Goal: Task Accomplishment & Management: Complete application form

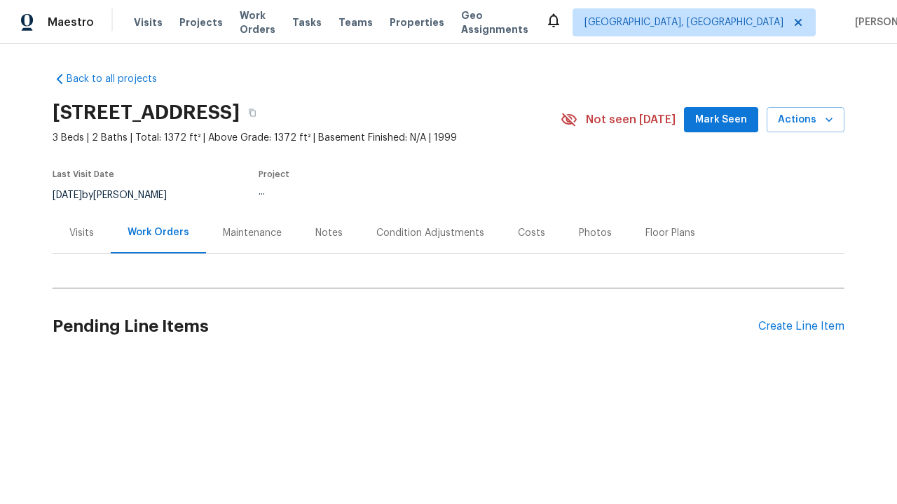
click at [801, 326] on div "Create Line Item" at bounding box center [801, 326] width 86 height 13
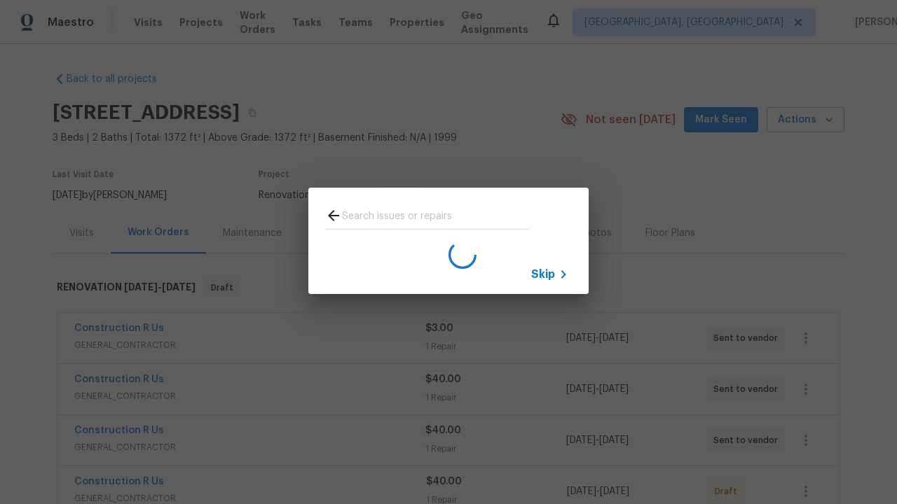
click at [543, 274] on span "Skip" at bounding box center [543, 275] width 24 height 14
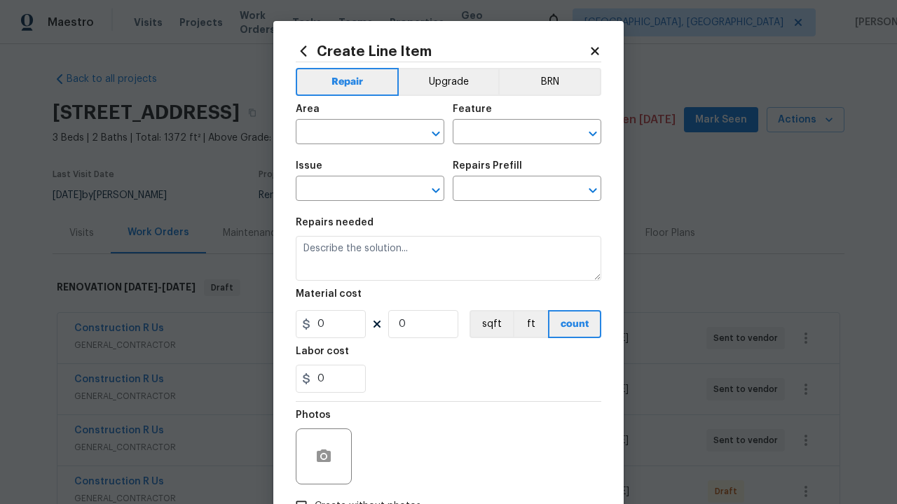
type input "Bedroom"
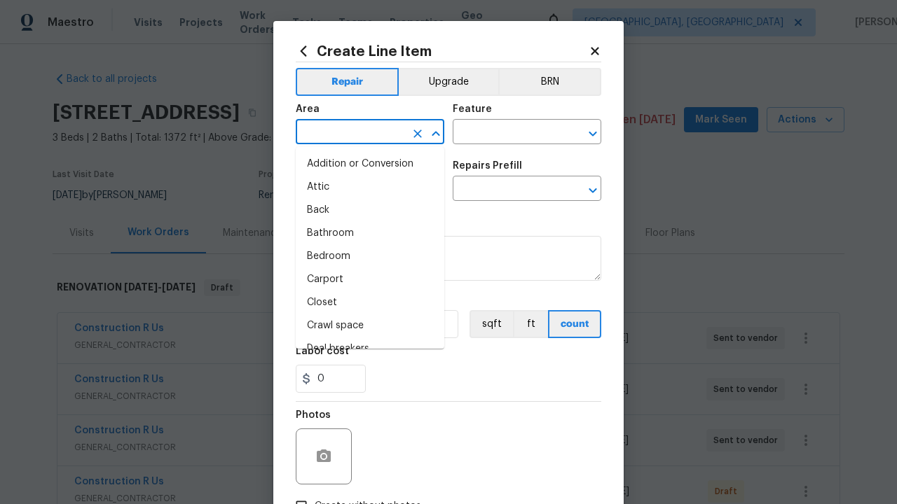
click at [370, 256] on li "Bedroom" at bounding box center [370, 256] width 148 height 23
type input "Bedroom"
type input "Flooring"
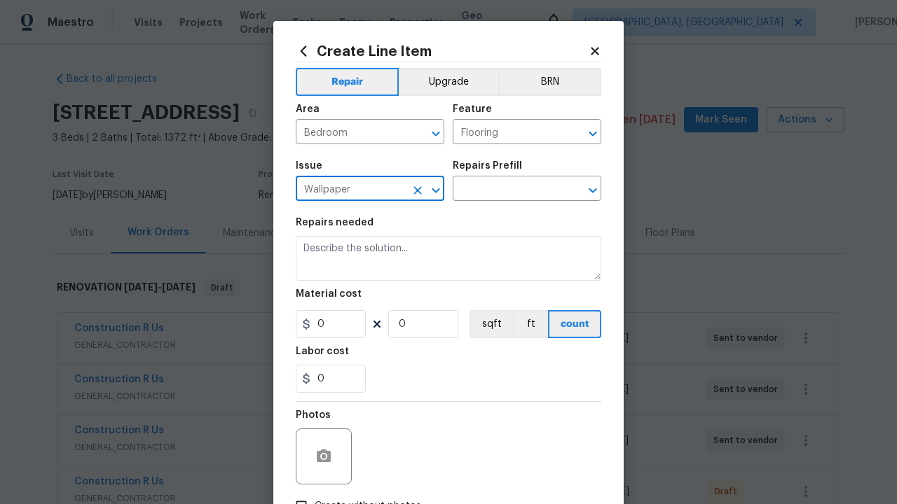
type input "Wallpaper"
type input "Remove"
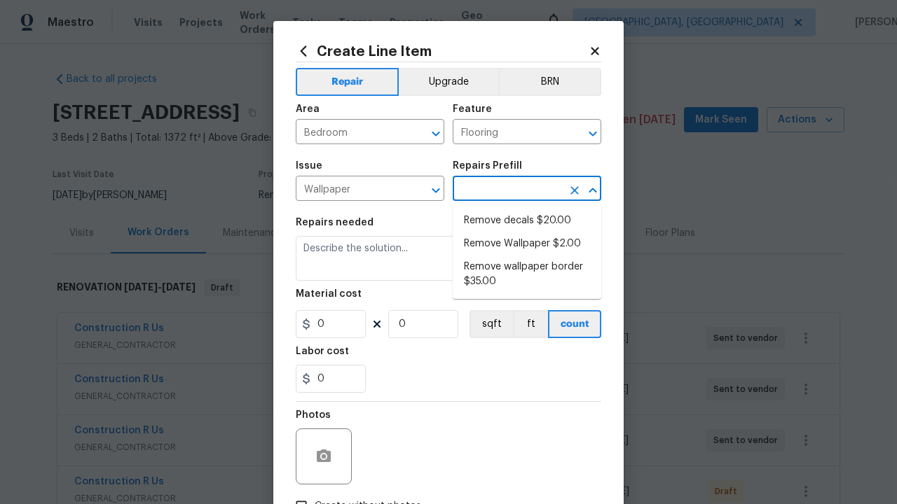
click at [527, 221] on li "Remove decals $20.00" at bounding box center [526, 220] width 148 height 23
type input "Walls and Ceiling"
type input "Remove decals $20.00"
type textarea "Remove decals from door/wall/ceiling"
type input "20"
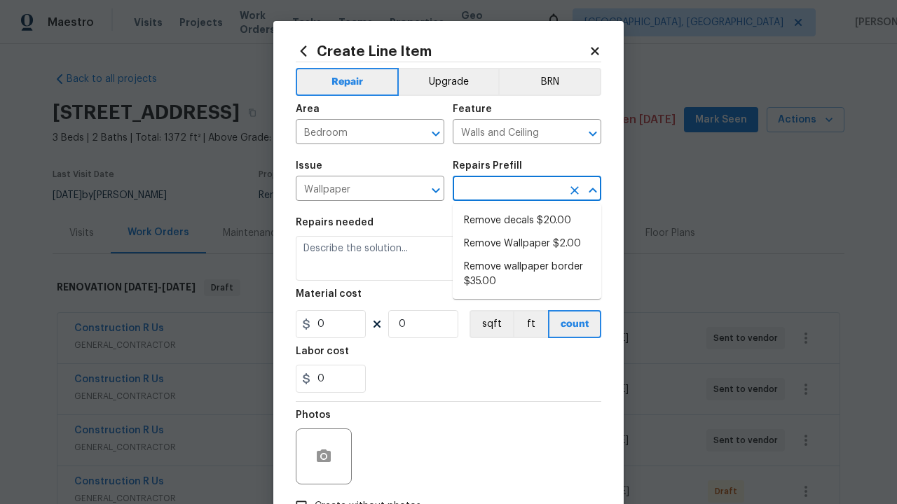
type input "1"
type input "Remove decals $20.00"
type input "2"
click at [490, 324] on button "sqft" at bounding box center [490, 324] width 43 height 28
click at [301, 493] on input "Create without photos" at bounding box center [301, 506] width 27 height 27
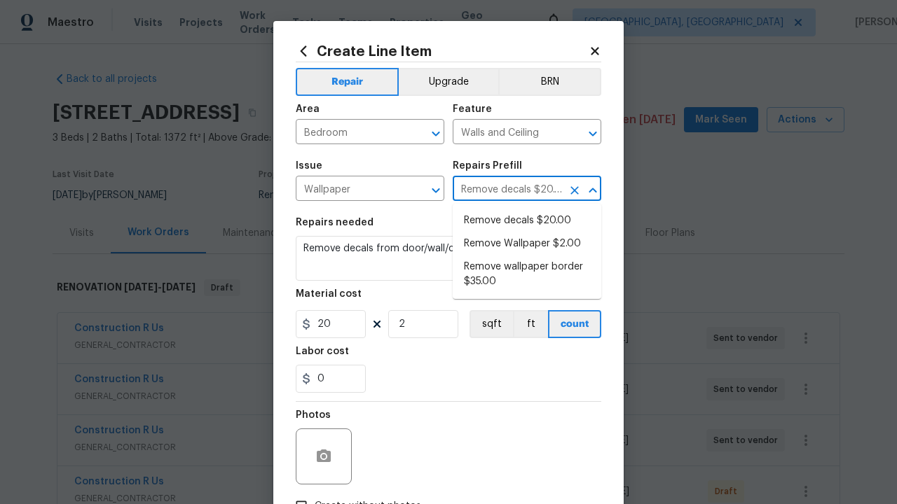
checkbox input "true"
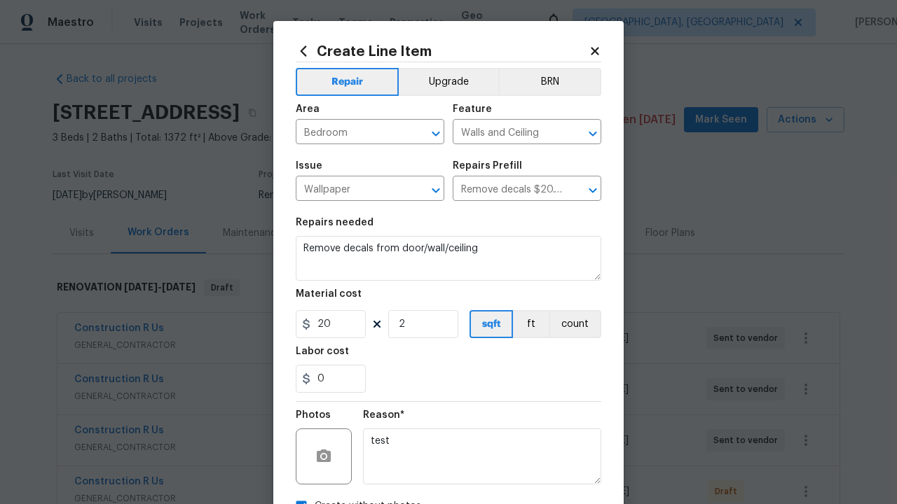
scroll to position [15, 0]
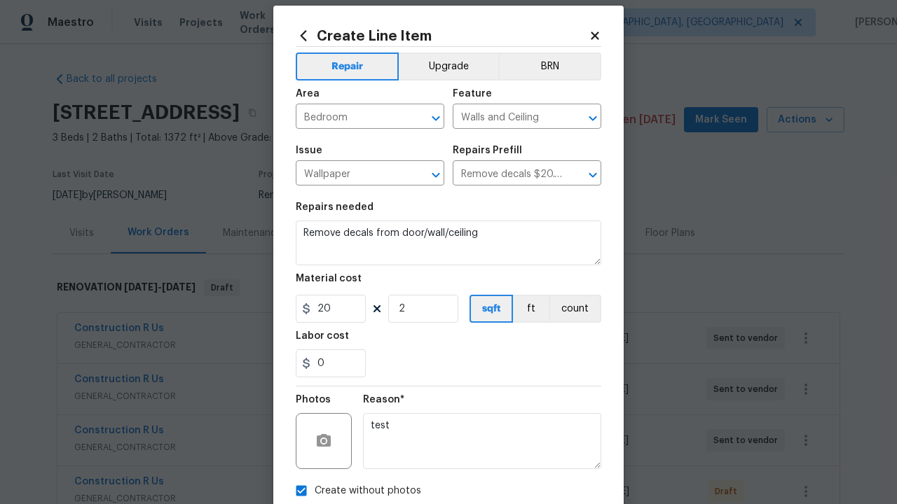
type textarea "test"
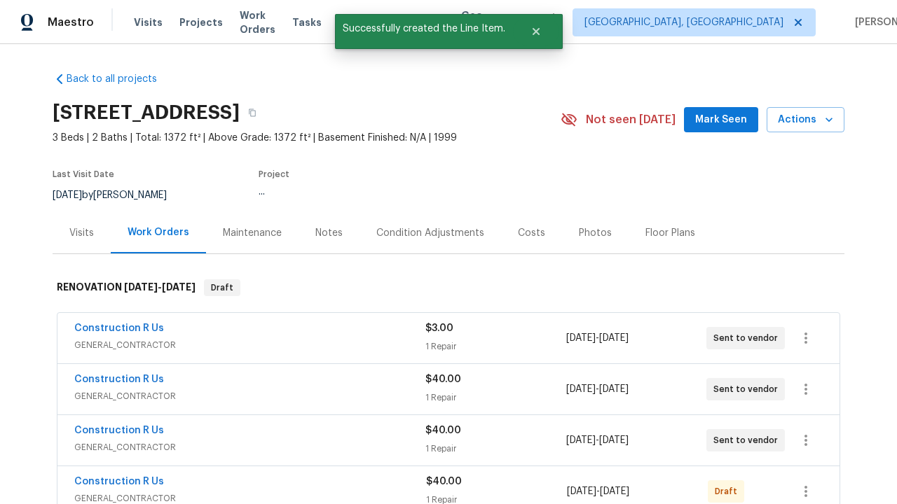
checkbox input "true"
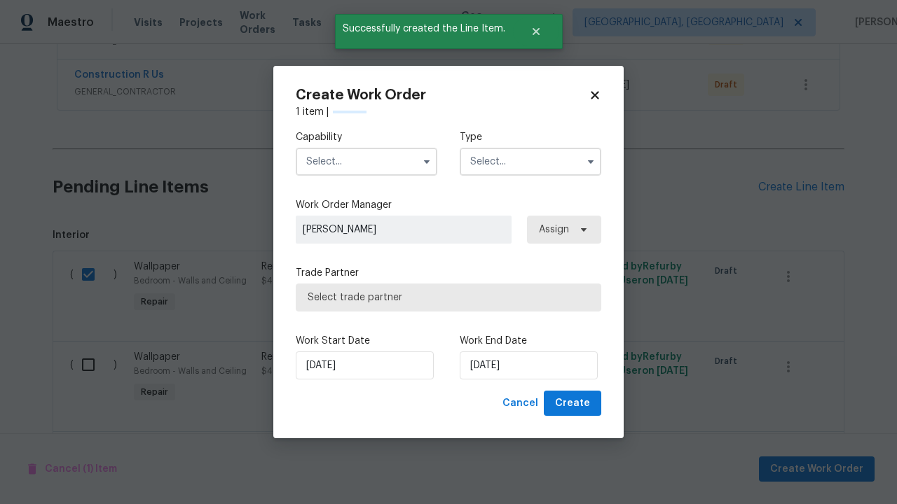
click at [366, 161] on input "text" at bounding box center [366, 162] width 141 height 28
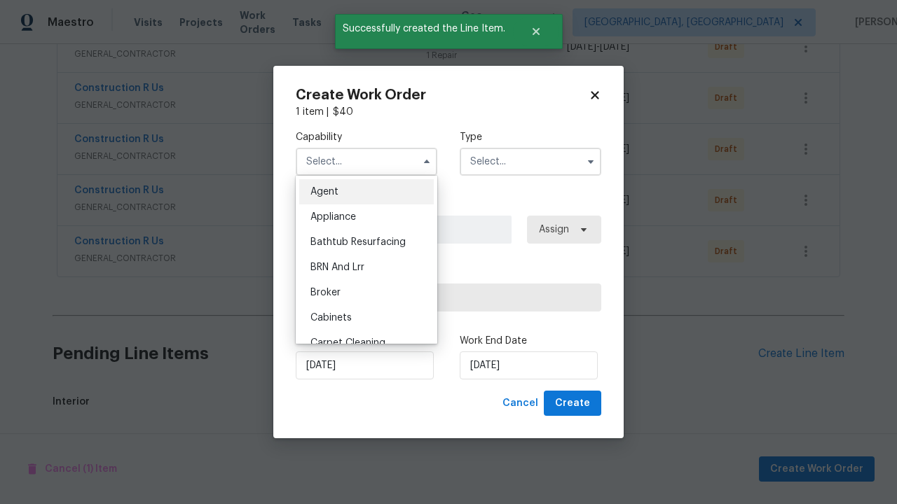
scroll to position [649, 0]
type input "General Contractor"
click at [530, 161] on input "text" at bounding box center [529, 162] width 141 height 28
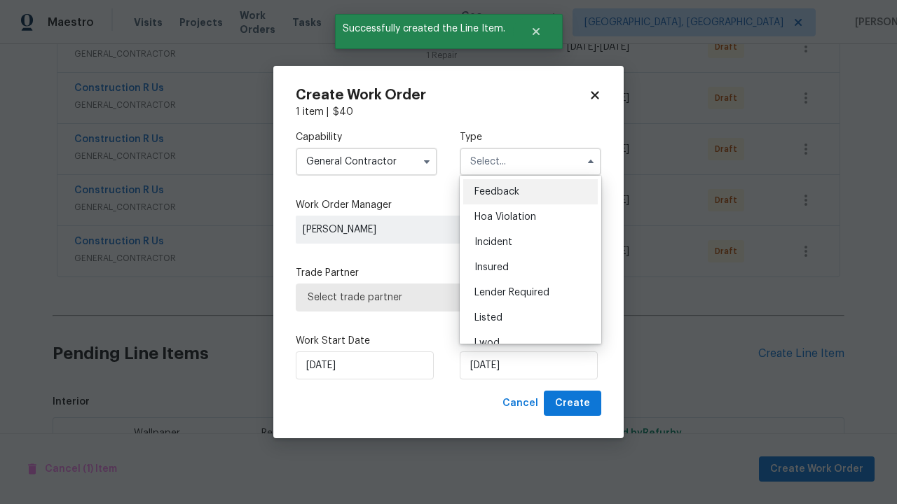
scroll to position [816, 0]
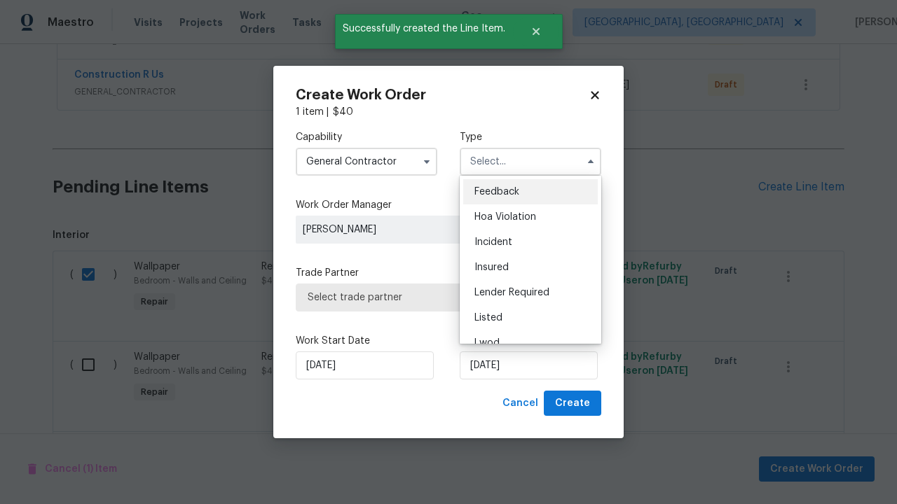
click at [499, 414] on span "Renovation" at bounding box center [500, 419] width 52 height 10
type input "Renovation"
click at [438, 297] on span "Select trade partner" at bounding box center [448, 298] width 282 height 14
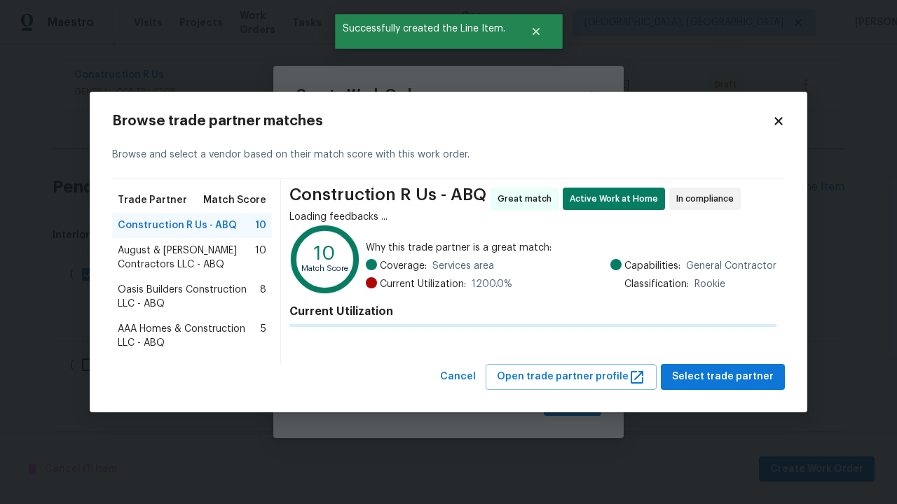
click at [726, 377] on span "Select trade partner" at bounding box center [723, 377] width 102 height 18
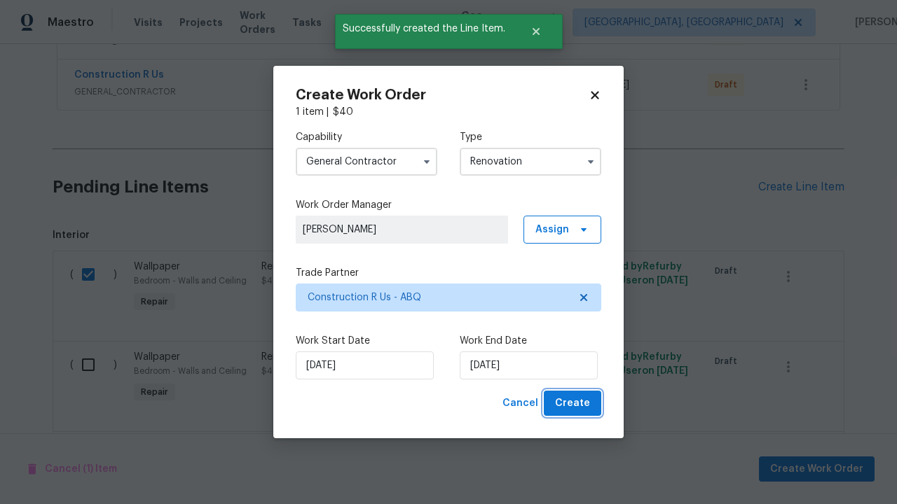
click at [574, 403] on span "Create" at bounding box center [572, 404] width 35 height 18
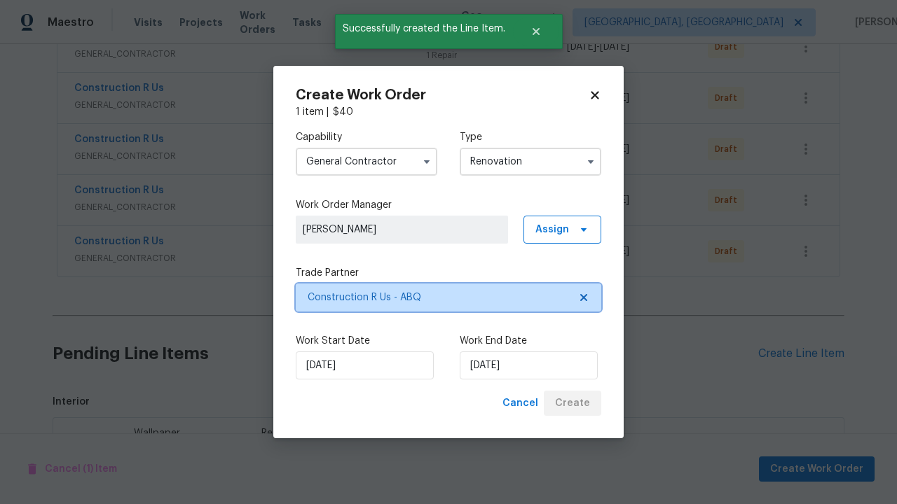
scroll to position [867, 0]
